Goal: Transaction & Acquisition: Obtain resource

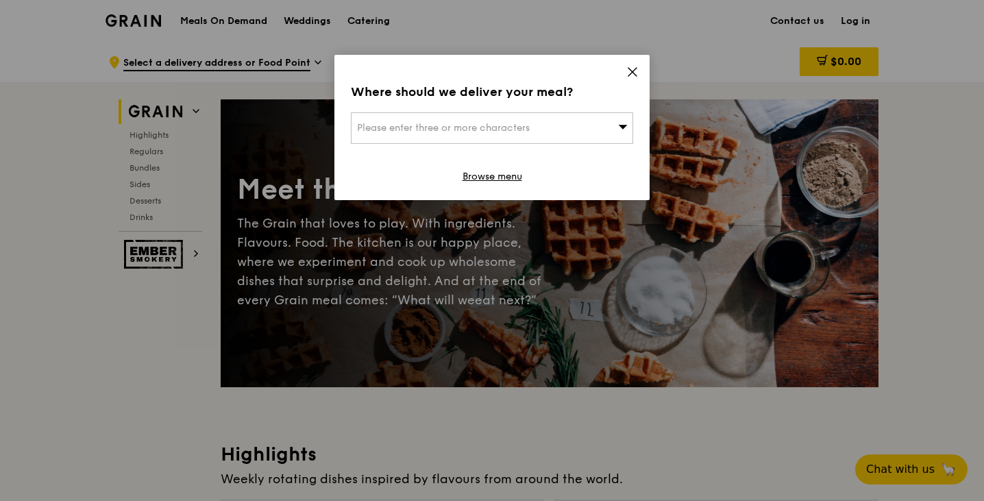
click at [639, 73] on div "Where should we deliver your meal? Please enter three or more characters Browse…" at bounding box center [491, 127] width 315 height 145
click at [637, 73] on icon at bounding box center [632, 72] width 12 height 12
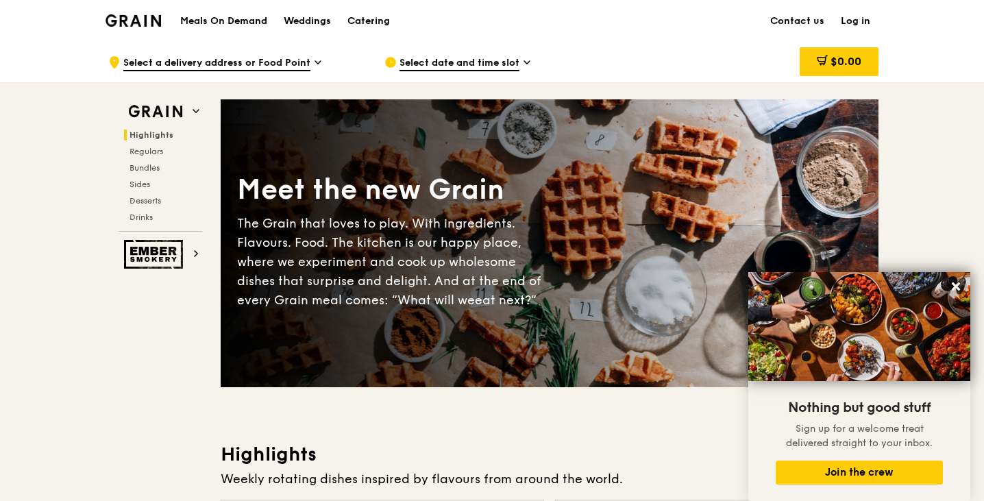
click at [151, 13] on div "Grain logo" at bounding box center [133, 19] width 55 height 41
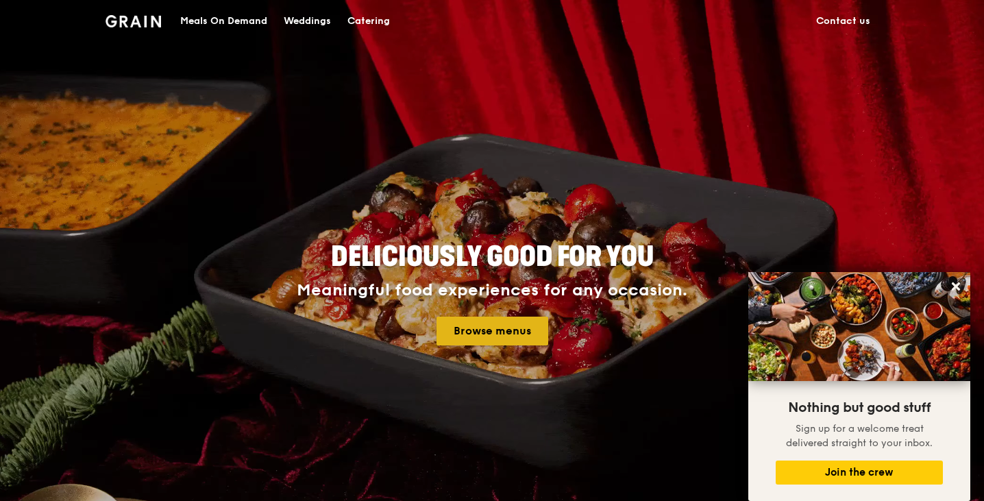
click at [475, 330] on link "Browse menus" at bounding box center [492, 331] width 112 height 29
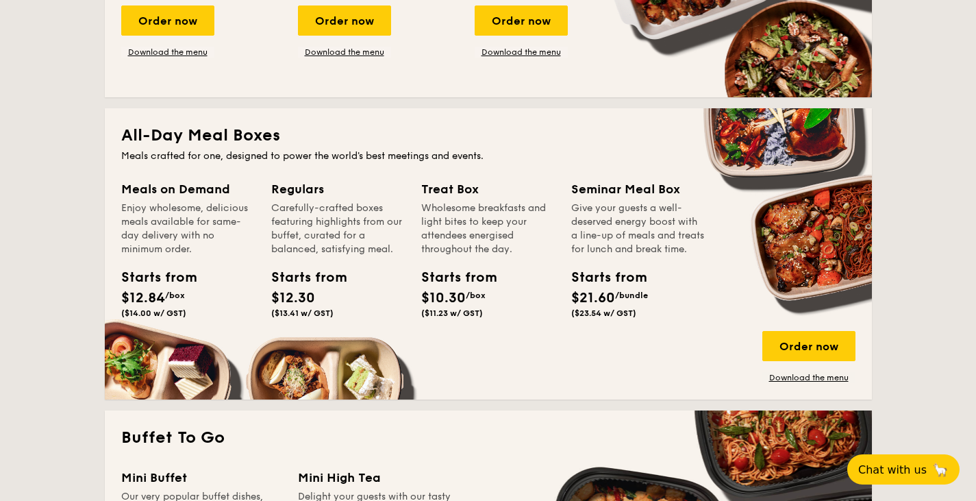
scroll to position [822, 0]
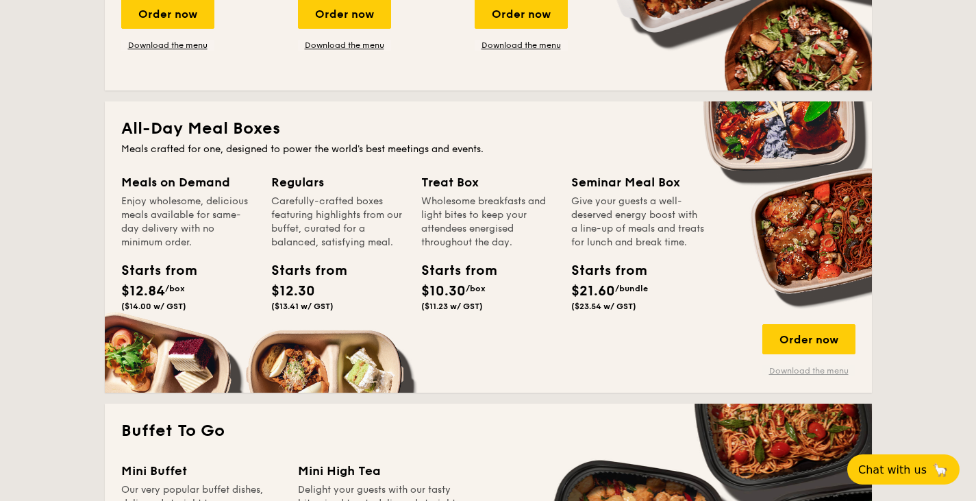
click at [828, 374] on link "Download the menu" at bounding box center [809, 370] width 93 height 11
